Goal: Transaction & Acquisition: Purchase product/service

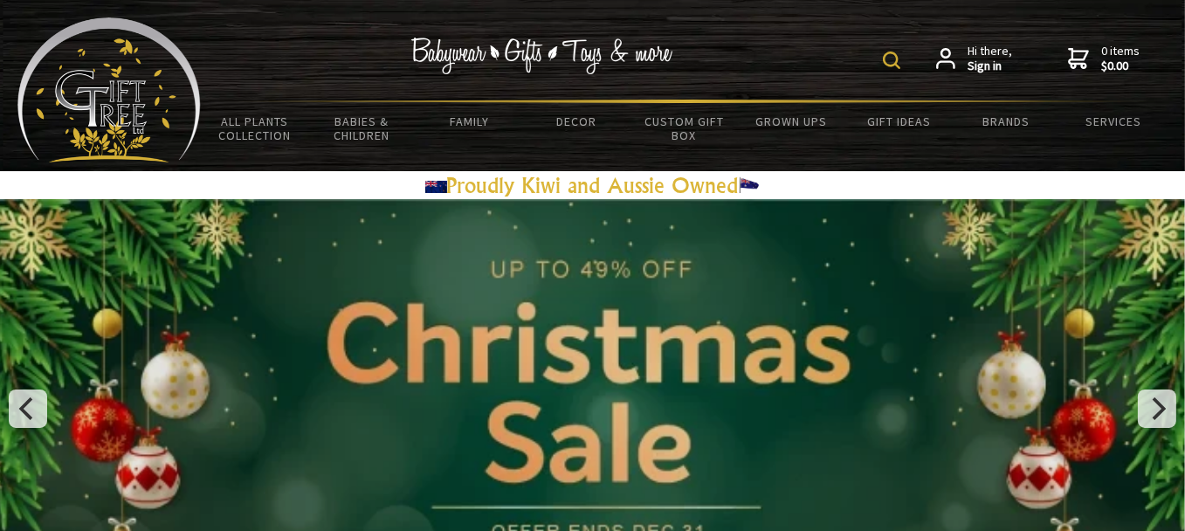
click at [1124, 182] on h3 "Proudly Kiwi and Aussie Owned" at bounding box center [592, 185] width 1185 height 28
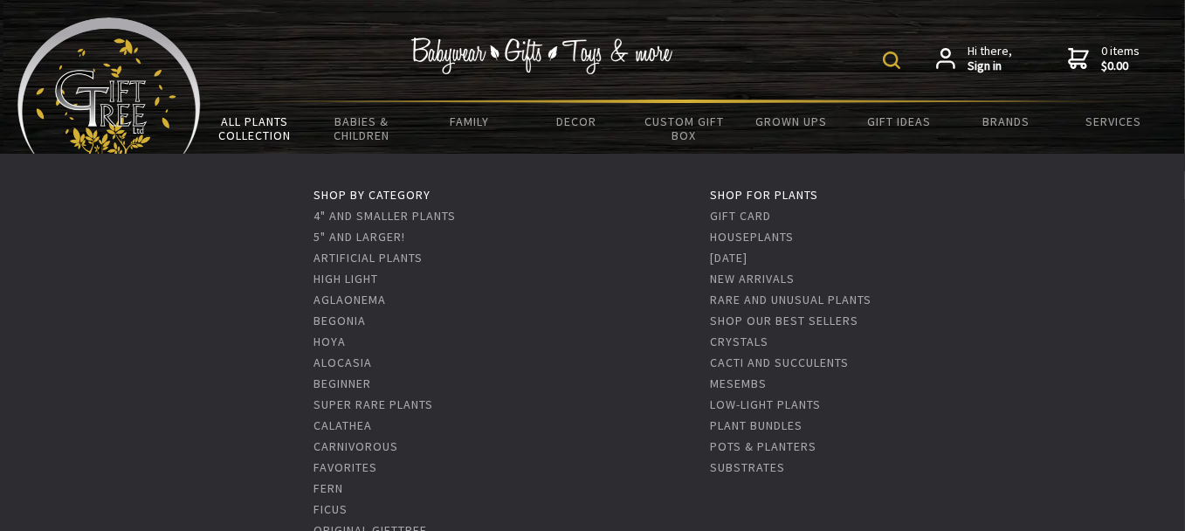
click at [242, 125] on link "All Plants Collection" at bounding box center [254, 128] width 107 height 51
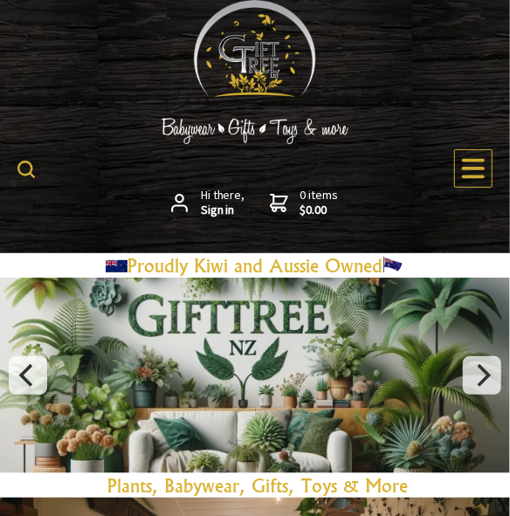
click at [468, 161] on icon at bounding box center [473, 168] width 23 height 20
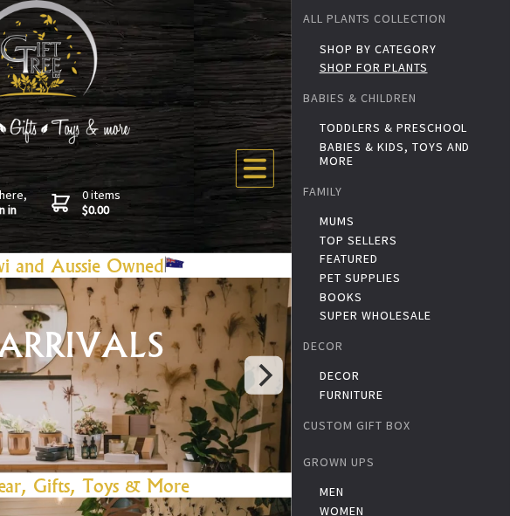
click at [354, 62] on link "Shop for Plants" at bounding box center [413, 67] width 186 height 14
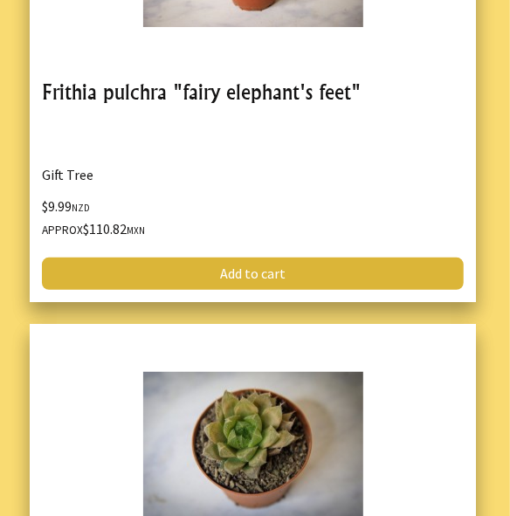
scroll to position [7247, 0]
